Goal: Information Seeking & Learning: Learn about a topic

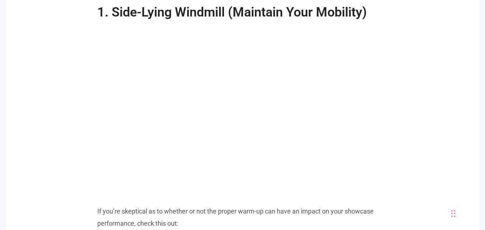
scroll to position [862, 0]
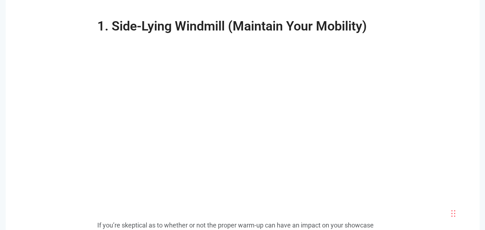
scroll to position [847, 0]
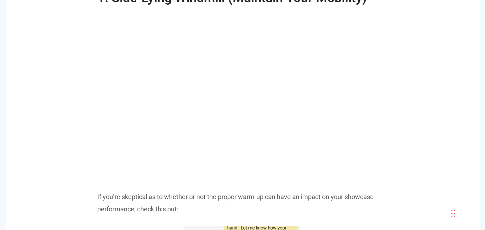
scroll to position [876, 0]
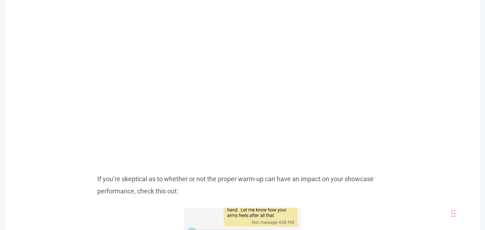
scroll to position [919, 0]
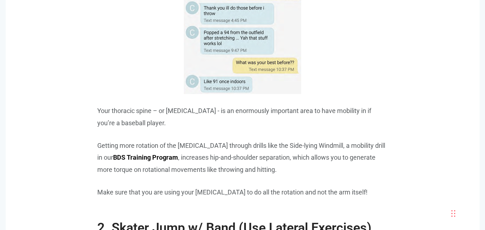
scroll to position [1120, 0]
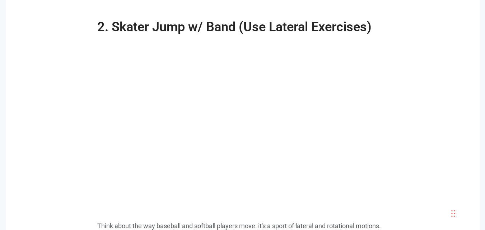
scroll to position [1321, 0]
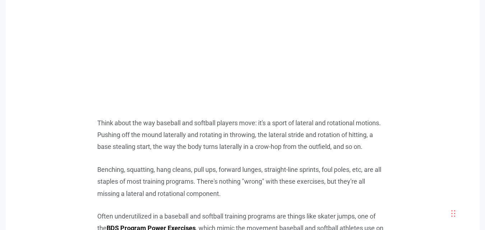
scroll to position [1450, 0]
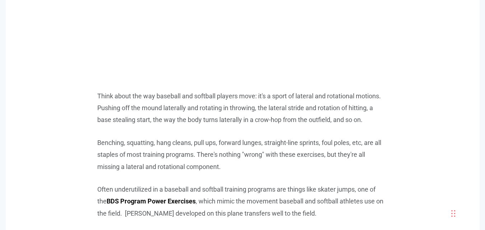
click at [244, 171] on p "Benching, squatting, hang cleans, pull ups, forward lunges, straight-line sprin…" at bounding box center [242, 155] width 291 height 36
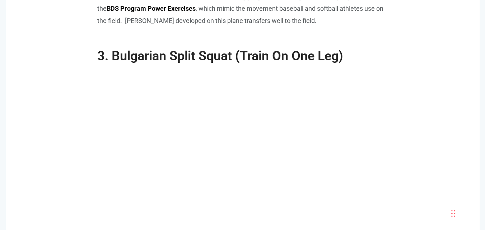
scroll to position [1666, 0]
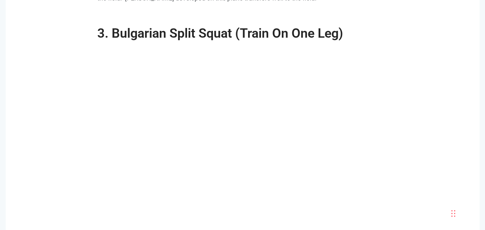
click at [73, 190] on div ""My son has gained 15 pounds but his throwing velocity hasn't gone up." Basebal…" at bounding box center [242, 118] width 409 height 2697
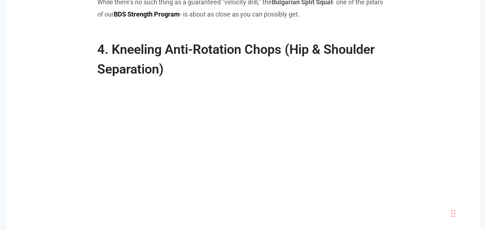
scroll to position [2097, 0]
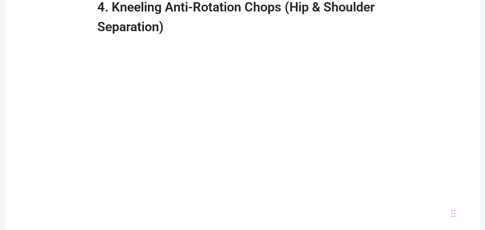
scroll to position [2125, 0]
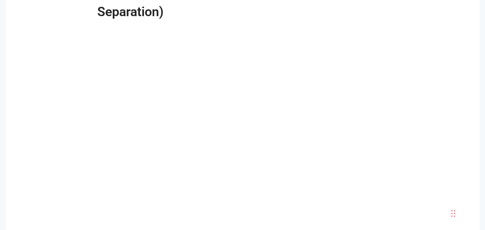
scroll to position [2169, 0]
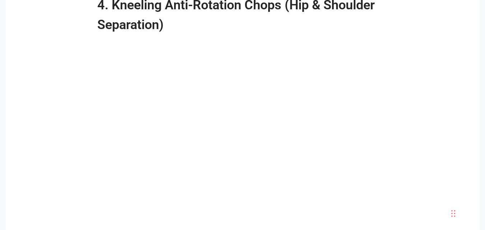
scroll to position [2125, 0]
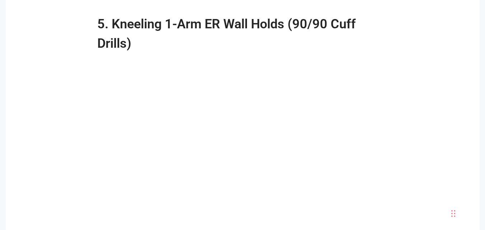
scroll to position [2542, 0]
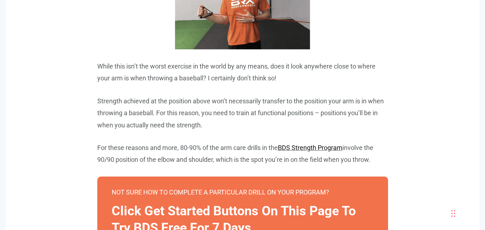
scroll to position [2858, 0]
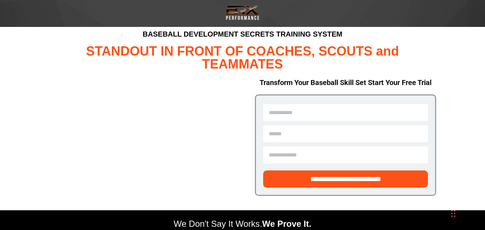
click at [90, 62] on h1 "STANDOUT IN FRONT OF COACHES, SCOUTS and TEAMMATES" at bounding box center [243, 58] width 388 height 26
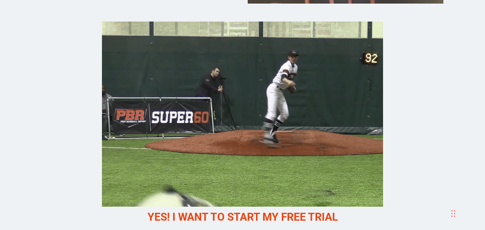
scroll to position [2298, 0]
